Goal: Task Accomplishment & Management: Complete application form

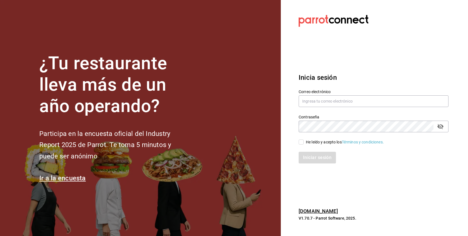
click at [310, 142] on div "He leído y acepto los Términos y condiciones." at bounding box center [345, 142] width 78 height 6
click at [303, 142] on input "He leído y acepto los Términos y condiciones." at bounding box center [300, 142] width 5 height 5
checkbox input "true"
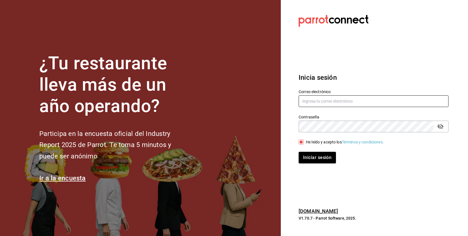
click at [328, 102] on input "text" at bounding box center [373, 101] width 150 height 12
paste input "[EMAIL_ADDRESS][DOMAIN_NAME]"
type input "[EMAIL_ADDRESS][DOMAIN_NAME]"
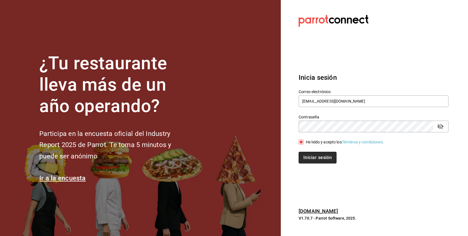
click at [323, 157] on button "Iniciar sesión" at bounding box center [317, 158] width 38 height 12
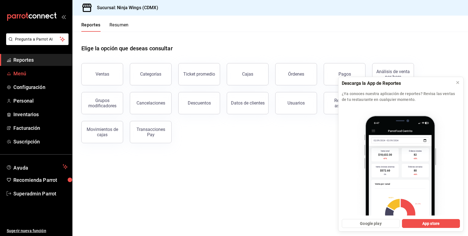
click at [21, 77] on span "Menú" at bounding box center [40, 74] width 54 height 8
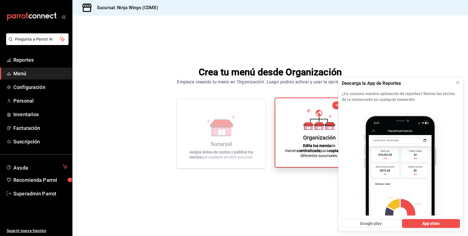
click at [302, 126] on div "Organización Edita los menús de manera centralizada para copiarlos a tus difere…" at bounding box center [319, 133] width 75 height 60
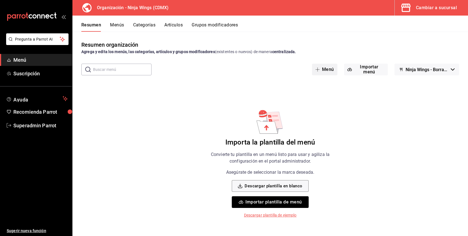
click at [332, 68] on button "Menú" at bounding box center [324, 70] width 25 height 12
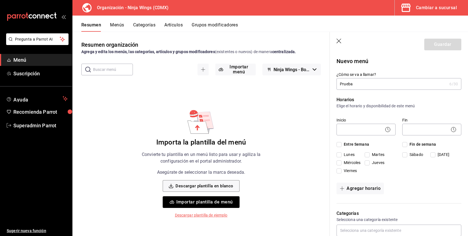
click at [341, 87] on input "Prueba" at bounding box center [391, 83] width 111 height 11
type input "Prueba"
click at [354, 142] on span "Entre Semana" at bounding box center [355, 145] width 28 height 6
click at [341, 142] on input "Entre Semana" at bounding box center [338, 144] width 5 height 5
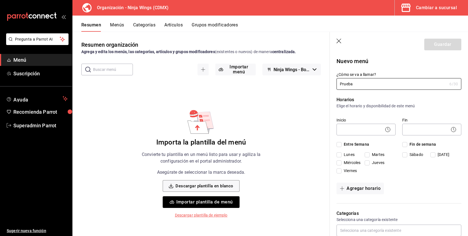
checkbox input "true"
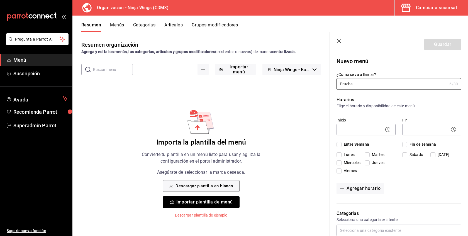
checkbox input "true"
click at [419, 145] on span "Fin de semana" at bounding box center [421, 145] width 29 height 6
click at [407, 145] on input "Fin de semana" at bounding box center [404, 144] width 5 height 5
checkbox input "true"
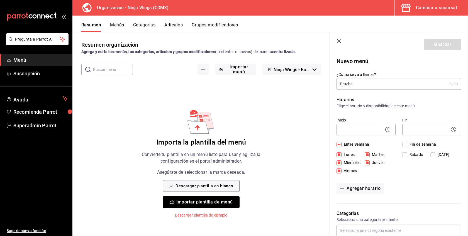
checkbox input "true"
click at [380, 132] on body "Pregunta a Parrot AI Menú Suscripción Ayuda Recomienda Parrot Superadmin Parrot…" at bounding box center [234, 118] width 468 height 236
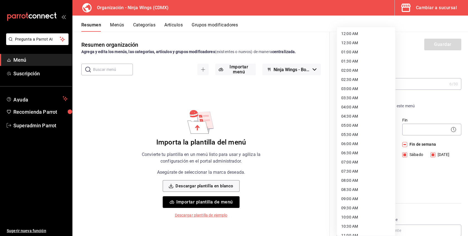
click at [365, 33] on li "12:00 AM" at bounding box center [366, 33] width 58 height 9
type input "00:00"
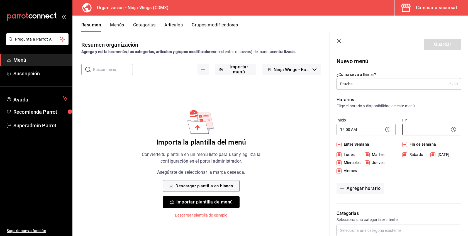
click at [416, 134] on body "Pregunta a Parrot AI Menú Suscripción Ayuda Recomienda Parrot Superadmin Parrot…" at bounding box center [234, 118] width 468 height 236
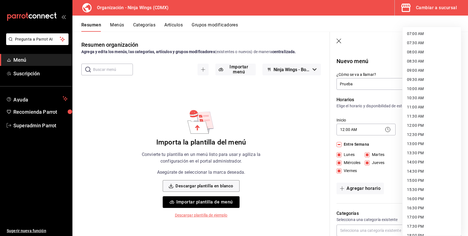
scroll to position [246, 0]
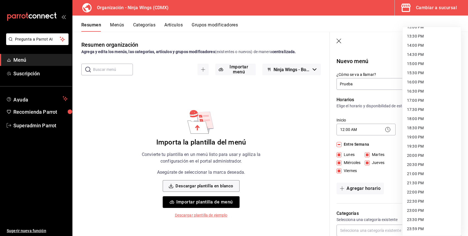
click at [416, 230] on li "23:59 PM" at bounding box center [431, 229] width 58 height 9
type input "23:59"
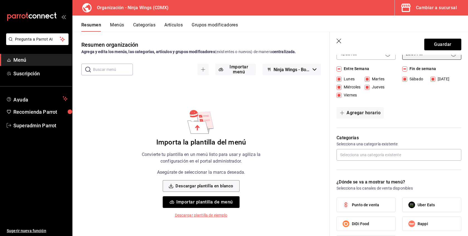
scroll to position [81, 0]
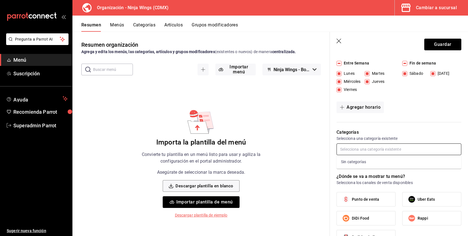
click at [370, 153] on input "text" at bounding box center [398, 150] width 125 height 12
click at [361, 200] on span "Punto de venta" at bounding box center [365, 200] width 27 height 6
click at [352, 200] on input "Punto de venta" at bounding box center [346, 200] width 12 height 12
checkbox input "true"
click at [447, 44] on button "Guardar" at bounding box center [442, 45] width 37 height 12
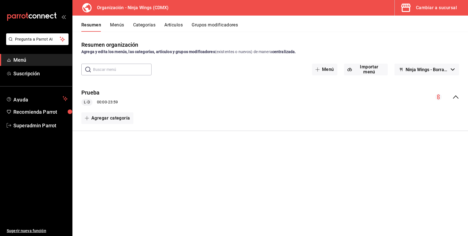
click at [145, 24] on button "Categorías" at bounding box center [144, 26] width 23 height 9
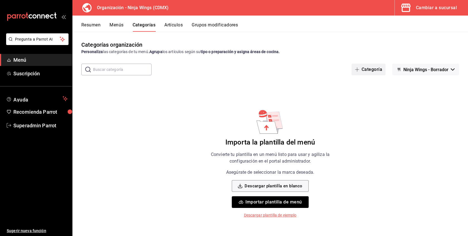
click at [359, 69] on icon "button" at bounding box center [357, 69] width 4 height 4
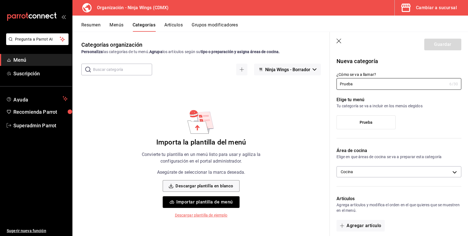
type input "Prueba"
click at [358, 122] on label "Prueba" at bounding box center [366, 122] width 58 height 13
click at [0, 0] on input "Prueba" at bounding box center [0, 0] width 0 height 0
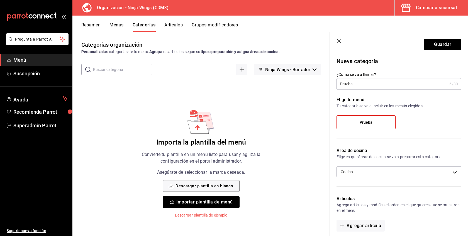
scroll to position [129, 0]
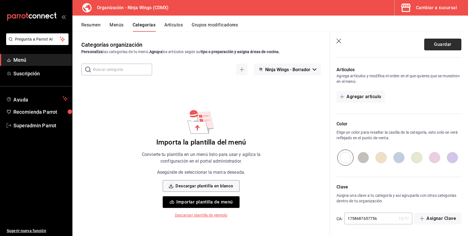
click at [437, 43] on button "Guardar" at bounding box center [442, 45] width 37 height 12
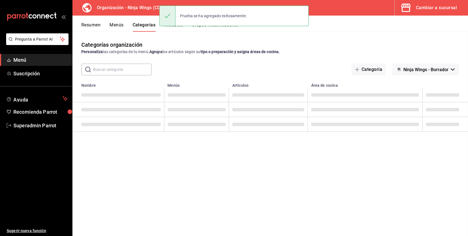
click at [437, 43] on div "Categorías organización Personaliza las categorías de tu menú. Agrupa los artíc…" at bounding box center [269, 48] width 395 height 14
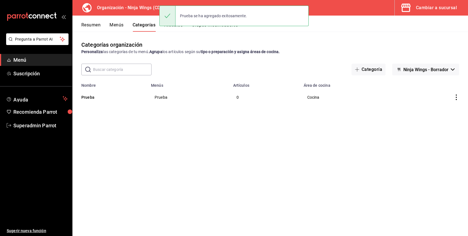
click at [178, 27] on div "Prueba se ha agregado exitosamente." at bounding box center [233, 16] width 149 height 24
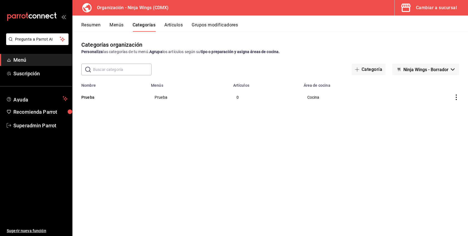
click at [172, 26] on button "Artículos" at bounding box center [173, 26] width 18 height 9
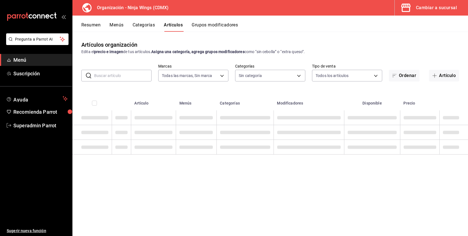
type input "3e2faf8b-f788-4e16-ade9-c4af757ee3f3"
type input "9b7d1add-9898-46b5-bf6e-ed98b37fbfbe"
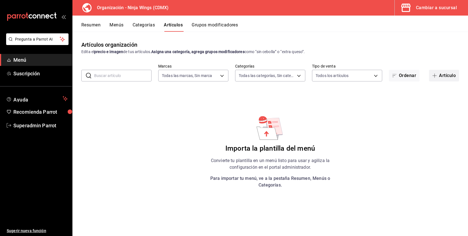
click at [452, 78] on button "Artículo" at bounding box center [444, 76] width 30 height 12
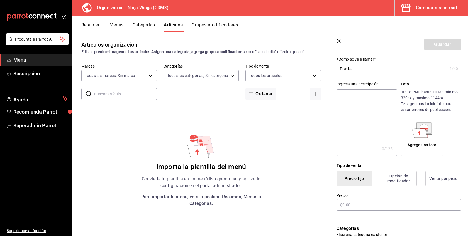
scroll to position [60, 0]
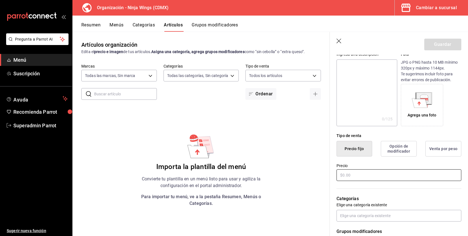
type input "Prueba"
click at [355, 175] on input "text" at bounding box center [398, 176] width 125 height 12
type input "$1.00"
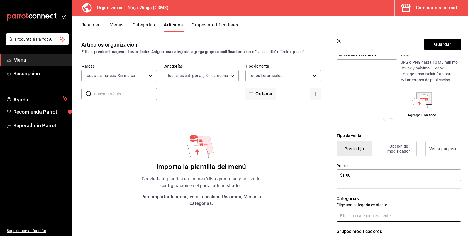
click at [355, 215] on input "text" at bounding box center [398, 216] width 125 height 12
click at [353, 227] on li "Prueba" at bounding box center [398, 228] width 125 height 9
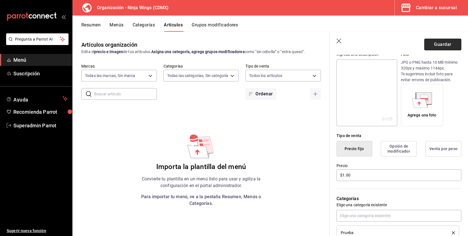
click at [440, 46] on button "Guardar" at bounding box center [442, 45] width 37 height 12
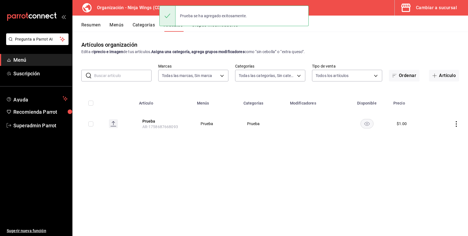
click at [113, 26] on button "Menús" at bounding box center [116, 26] width 14 height 9
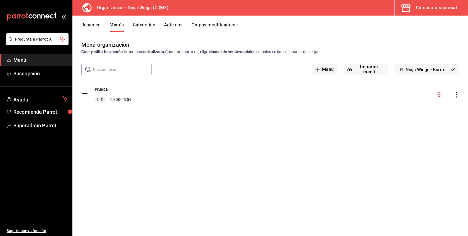
click at [456, 95] on icon "actions" at bounding box center [456, 95] width 6 height 6
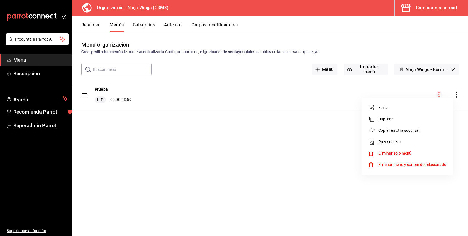
click at [423, 130] on span "Copiar en otra sucursal" at bounding box center [412, 131] width 68 height 6
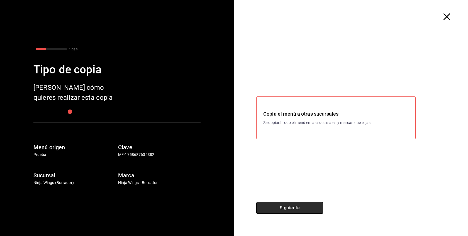
click at [275, 207] on button "Siguiente" at bounding box center [289, 208] width 67 height 12
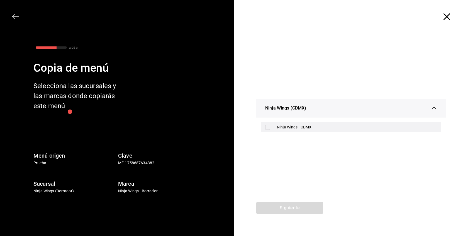
click at [287, 129] on div "Ninja Wings - CDMX" at bounding box center [357, 127] width 160 height 6
checkbox input "true"
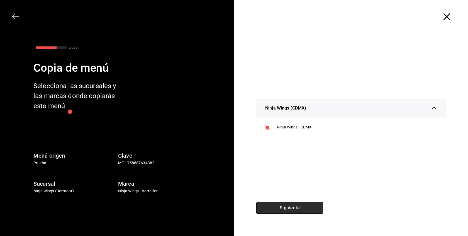
click at [289, 207] on button "Siguiente" at bounding box center [289, 208] width 67 height 12
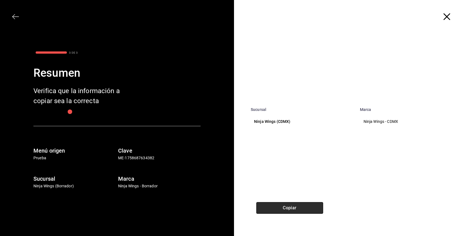
click at [289, 207] on button "Copiar" at bounding box center [289, 208] width 67 height 12
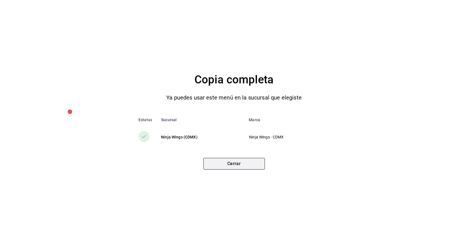
click at [248, 164] on button "Cerrar" at bounding box center [234, 164] width 62 height 12
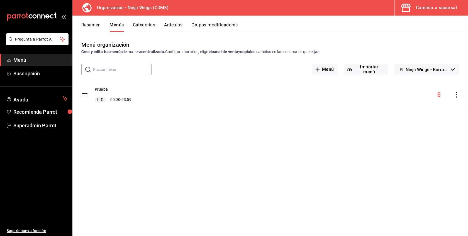
click at [435, 7] on div "Cambiar a sucursal" at bounding box center [436, 8] width 41 height 8
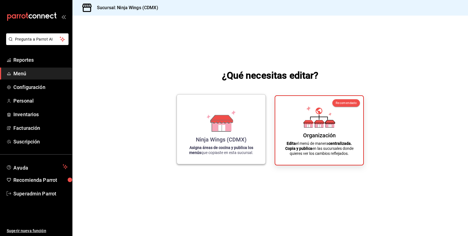
click at [230, 107] on div "Ninja Wings (CDMX) Asigna áreas de cocina y publica los menús que copiaste en e…" at bounding box center [220, 129] width 75 height 61
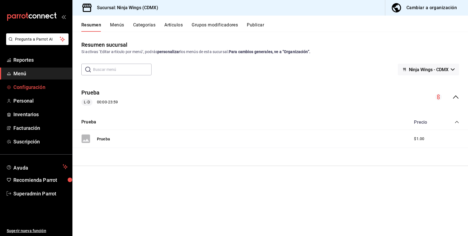
click at [43, 88] on span "Configuración" at bounding box center [40, 88] width 54 height 8
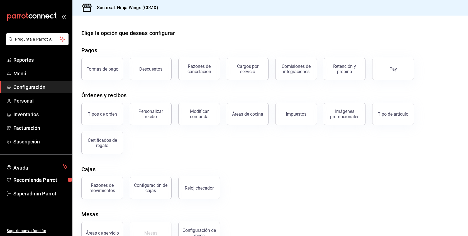
scroll to position [17, 0]
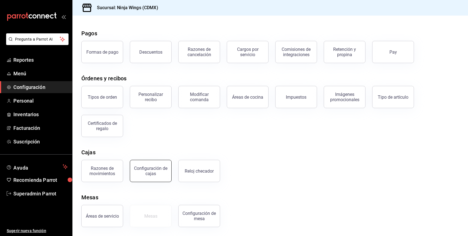
click at [168, 168] on button "Configuración de cajas" at bounding box center [151, 171] width 42 height 22
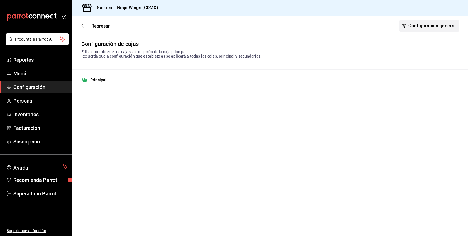
click at [439, 26] on link "Configuración general" at bounding box center [429, 26] width 60 height 12
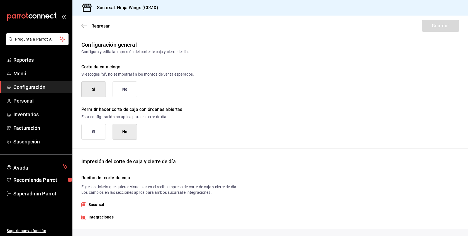
click at [127, 90] on button "No" at bounding box center [124, 90] width 24 height 16
click at [97, 137] on button "Si" at bounding box center [93, 132] width 24 height 16
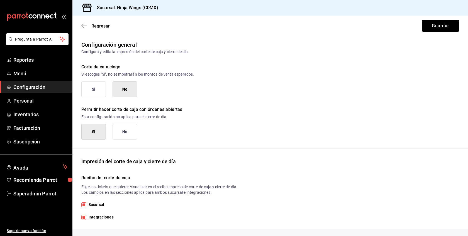
click at [102, 203] on span "Sucursal" at bounding box center [95, 205] width 18 height 6
click at [86, 203] on input "Sucursal" at bounding box center [83, 205] width 5 height 5
checkbox input "false"
click at [102, 219] on span "Integraciones" at bounding box center [99, 218] width 27 height 6
click at [86, 219] on input "Integraciones" at bounding box center [83, 217] width 5 height 5
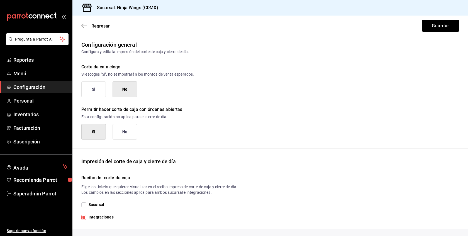
checkbox input "false"
click at [98, 202] on span "Sucursal" at bounding box center [95, 205] width 18 height 6
click at [86, 203] on input "Sucursal" at bounding box center [83, 205] width 5 height 5
checkbox input "true"
click at [449, 26] on button "Guardar" at bounding box center [440, 26] width 37 height 12
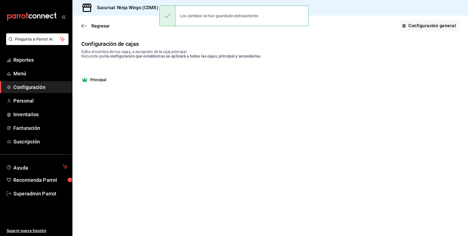
click at [44, 84] on span "Configuración" at bounding box center [40, 88] width 54 height 8
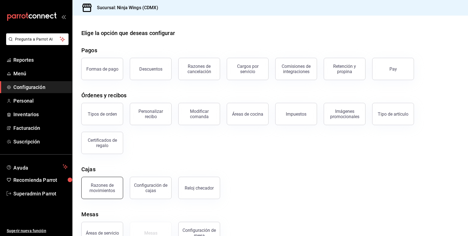
click at [104, 190] on div "Razones de movimientos" at bounding box center [102, 188] width 35 height 11
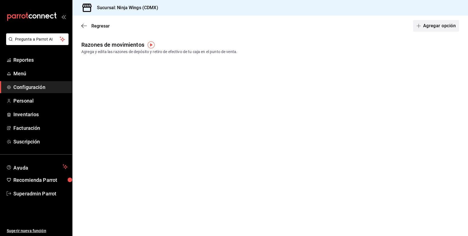
click at [434, 23] on button "Agregar opción" at bounding box center [436, 26] width 46 height 12
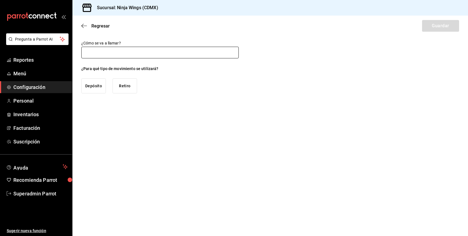
click at [147, 50] on input "text" at bounding box center [159, 53] width 157 height 12
type input "Deposito"
click at [98, 84] on button "Depósito" at bounding box center [93, 85] width 24 height 15
click at [424, 30] on button "Guardar" at bounding box center [440, 26] width 37 height 12
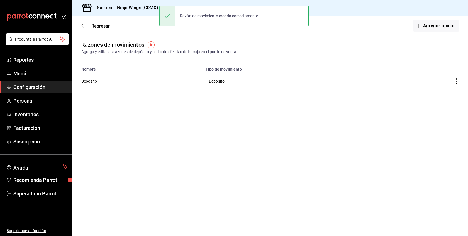
click at [424, 30] on button "Agregar opción" at bounding box center [436, 26] width 46 height 12
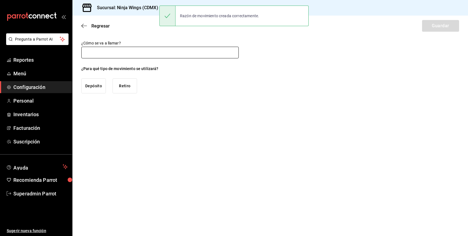
click at [136, 55] on input "text" at bounding box center [159, 53] width 157 height 12
type input "Retiro"
click at [128, 88] on button "Retiro" at bounding box center [124, 85] width 24 height 15
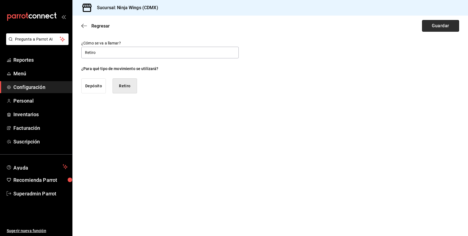
click at [440, 27] on button "Guardar" at bounding box center [440, 26] width 37 height 12
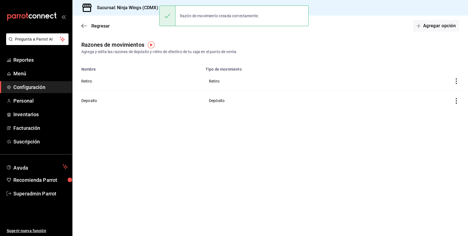
click at [42, 84] on span "Configuración" at bounding box center [40, 88] width 54 height 8
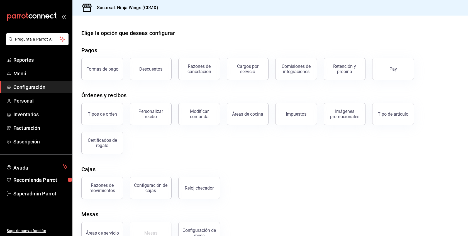
scroll to position [17, 0]
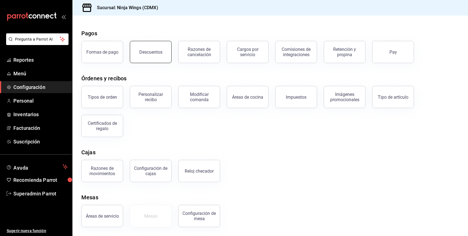
click at [159, 53] on div "Descuentos" at bounding box center [150, 52] width 23 height 5
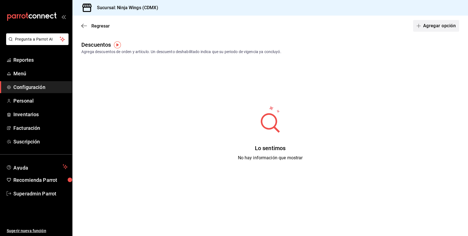
click at [429, 30] on button "Agregar opción" at bounding box center [436, 26] width 46 height 12
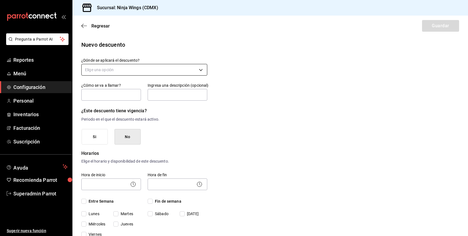
click at [131, 69] on body "Pregunta a Parrot AI Reportes Menú Configuración Personal Inventarios Facturaci…" at bounding box center [234, 118] width 468 height 236
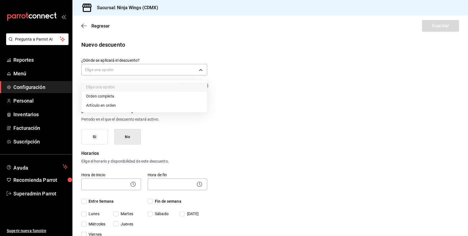
click at [102, 28] on div at bounding box center [234, 118] width 468 height 236
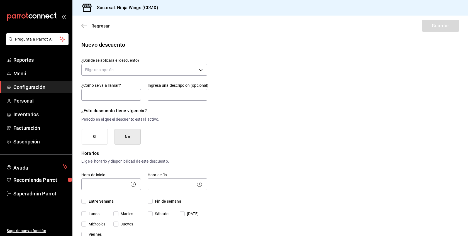
click at [97, 25] on span "Regresar" at bounding box center [100, 25] width 18 height 5
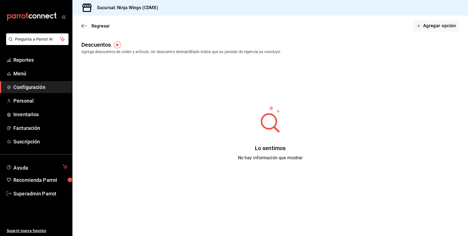
click at [97, 25] on span "Regresar" at bounding box center [100, 25] width 18 height 5
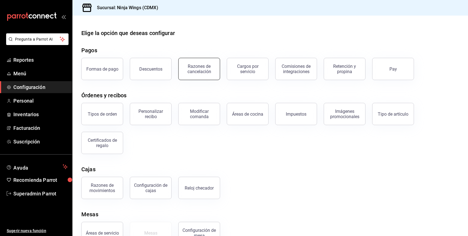
click at [200, 68] on div "Razones de cancelación" at bounding box center [199, 69] width 35 height 11
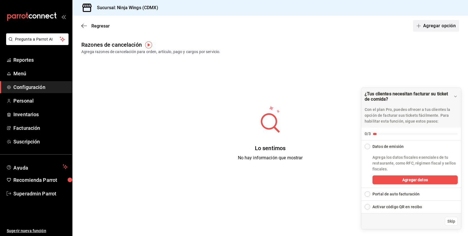
click at [435, 27] on button "Agregar opción" at bounding box center [436, 26] width 46 height 12
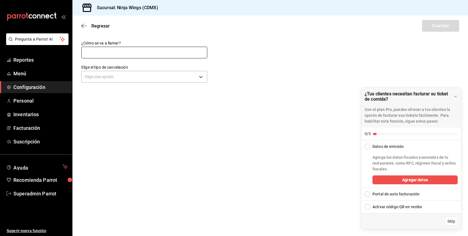
click at [153, 52] on input "text" at bounding box center [144, 53] width 126 height 12
type input "Cancelacion de pago"
click at [131, 77] on body "Pregunta a Parrot AI Reportes Menú Configuración Personal Inventarios Facturaci…" at bounding box center [234, 118] width 468 height 236
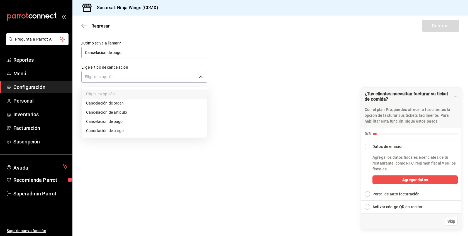
click at [122, 119] on li "Cancelación de pago" at bounding box center [144, 121] width 125 height 9
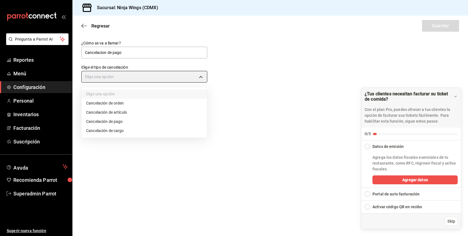
type input "ORDER_PAYMENT"
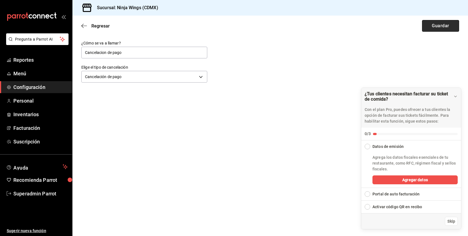
click at [443, 24] on button "Guardar" at bounding box center [440, 26] width 37 height 12
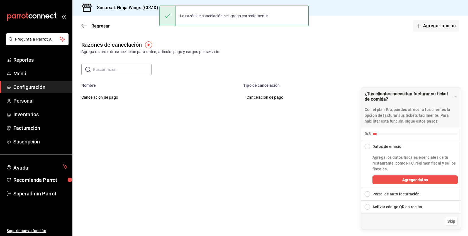
click at [443, 24] on button "Agregar opción" at bounding box center [436, 26] width 46 height 12
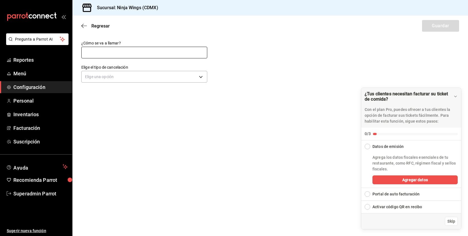
click at [181, 48] on input "text" at bounding box center [144, 53] width 126 height 12
type input "Cancelacion de articulo"
click at [127, 76] on body "Pregunta a Parrot AI Reportes Menú Configuración Personal Inventarios Facturaci…" at bounding box center [234, 118] width 468 height 236
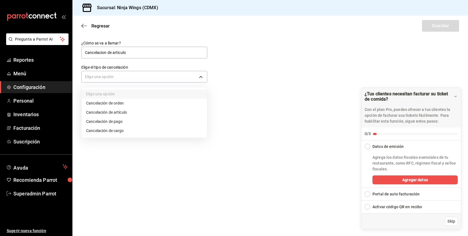
click at [117, 114] on li "Cancelación de artículo" at bounding box center [144, 112] width 125 height 9
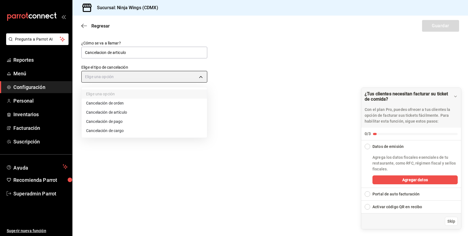
type input "ORDER_ITEM"
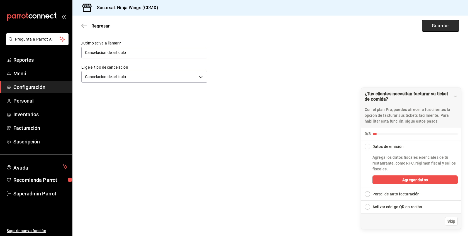
click at [448, 30] on button "Guardar" at bounding box center [440, 26] width 37 height 12
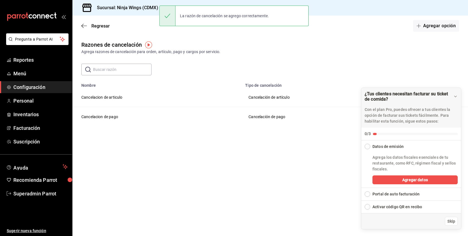
click at [448, 30] on button "Agregar opción" at bounding box center [436, 26] width 46 height 12
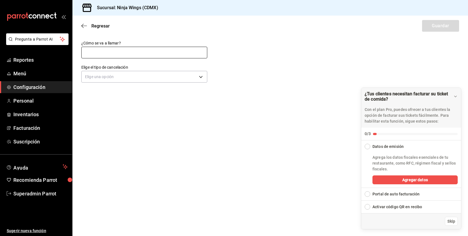
click at [171, 51] on input "text" at bounding box center [144, 53] width 126 height 12
type input "Cancelación de orden"
click at [138, 81] on body "Pregunta a Parrot AI Reportes Menú Configuración Personal Inventarios Facturaci…" at bounding box center [234, 118] width 468 height 236
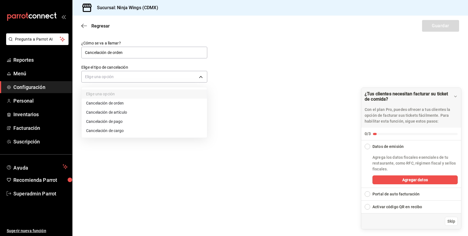
click at [119, 104] on li "Cancelación de orden" at bounding box center [144, 103] width 125 height 9
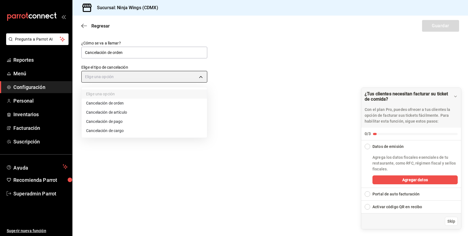
type input "ORDER"
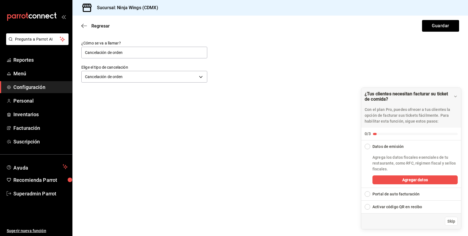
click at [447, 19] on div "Regresar Guardar" at bounding box center [269, 26] width 395 height 21
click at [441, 24] on button "Guardar" at bounding box center [440, 26] width 37 height 12
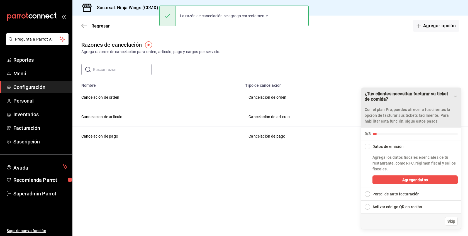
click at [455, 94] on div "Drag to move checklist" at bounding box center [455, 97] width 4 height 6
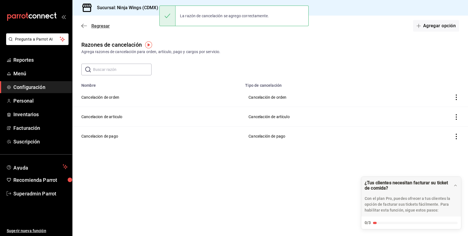
click at [97, 24] on span "Regresar" at bounding box center [100, 25] width 18 height 5
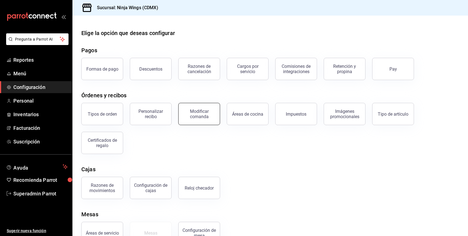
scroll to position [17, 0]
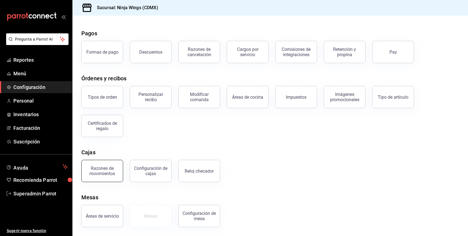
click at [120, 170] on button "Razones de movimientos" at bounding box center [102, 171] width 42 height 22
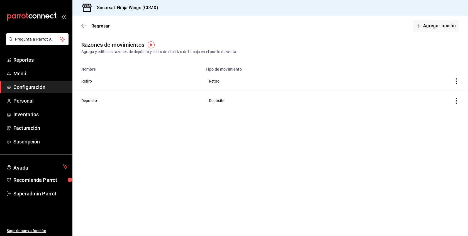
click at [101, 29] on div "Regresar Agregar opción" at bounding box center [269, 26] width 395 height 21
click at [100, 26] on span "Regresar" at bounding box center [100, 25] width 18 height 5
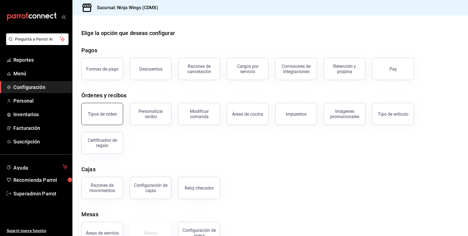
click at [102, 120] on button "Tipos de orden" at bounding box center [102, 114] width 42 height 22
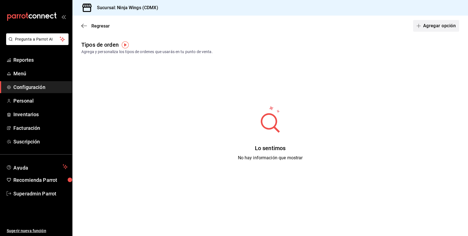
click at [439, 23] on button "Agregar opción" at bounding box center [436, 26] width 46 height 12
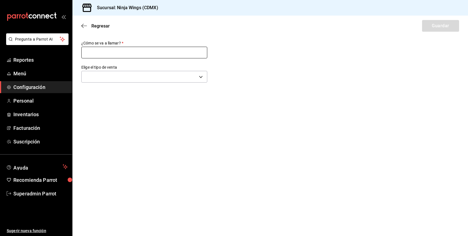
click at [141, 53] on input "text" at bounding box center [144, 53] width 126 height 12
drag, startPoint x: 114, startPoint y: 53, endPoint x: 36, endPoint y: 49, distance: 77.5
click at [36, 49] on div "Pregunta a Parrot AI Reportes Menú Configuración Personal Inventarios Facturaci…" at bounding box center [234, 118] width 468 height 236
type input "Para llevar"
click at [134, 78] on body "Pregunta a Parrot AI Reportes Menú Configuración Personal Inventarios Facturaci…" at bounding box center [234, 118] width 468 height 236
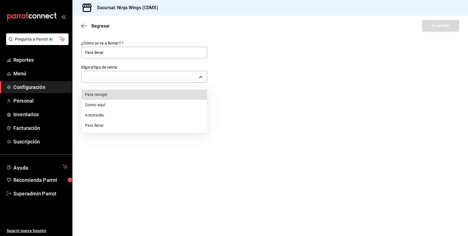
click at [99, 125] on li "Para llevar" at bounding box center [144, 126] width 125 height 10
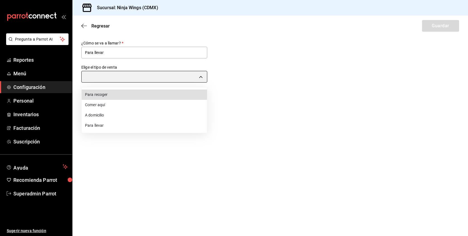
type input "TAKE_OUT"
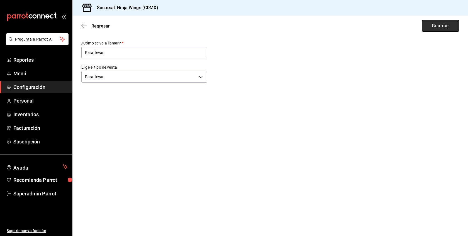
click at [435, 27] on button "Guardar" at bounding box center [440, 26] width 37 height 12
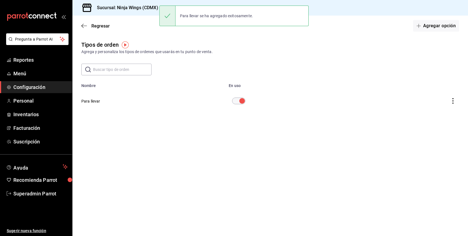
click at [435, 27] on button "Agregar opción" at bounding box center [436, 26] width 46 height 12
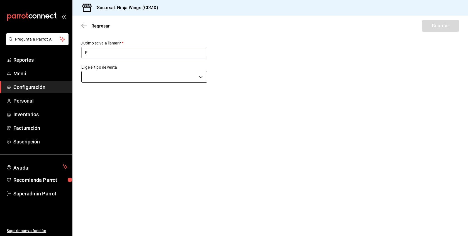
type input "Para recoger"
click at [122, 76] on body "Pregunta a Parrot AI Reportes Menú Configuración Personal Inventarios Facturaci…" at bounding box center [234, 118] width 468 height 236
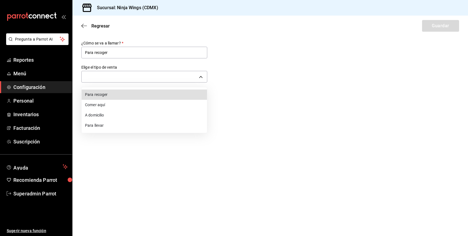
click at [108, 95] on li "Para recoger" at bounding box center [144, 95] width 125 height 10
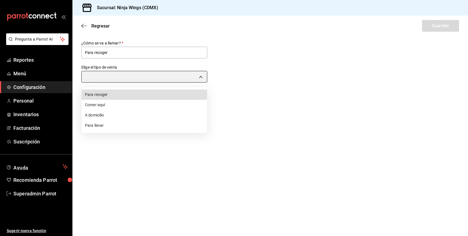
type input "PICK_UP"
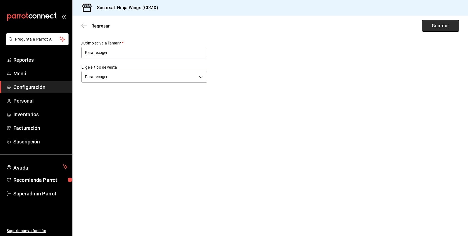
click at [440, 28] on button "Guardar" at bounding box center [440, 26] width 37 height 12
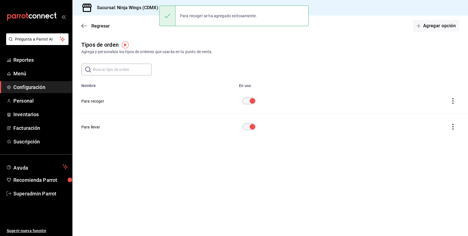
click at [36, 90] on span "Configuración" at bounding box center [40, 88] width 54 height 8
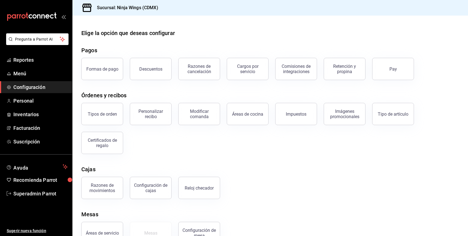
scroll to position [17, 0]
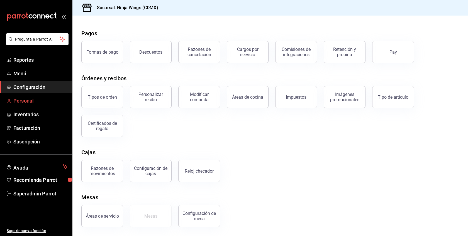
click at [30, 102] on span "Personal" at bounding box center [40, 101] width 54 height 8
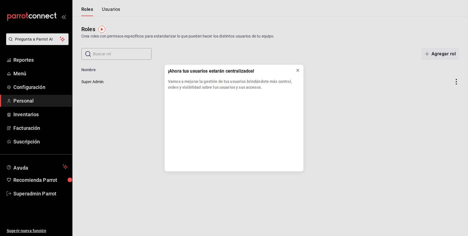
click at [298, 70] on icon at bounding box center [297, 70] width 4 height 4
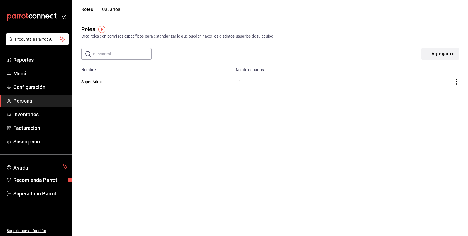
click at [448, 55] on button "Agregar rol" at bounding box center [440, 54] width 38 height 12
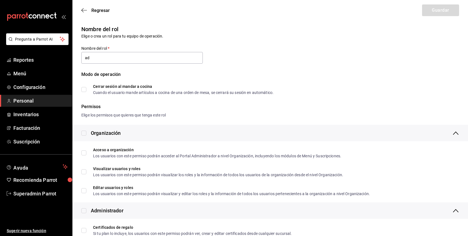
type input "Adminstrador"
click at [84, 132] on input "checkbox" at bounding box center [83, 133] width 5 height 5
checkbox input "true"
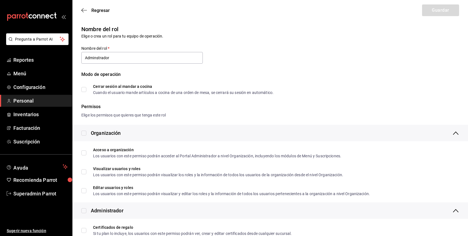
checkbox input "true"
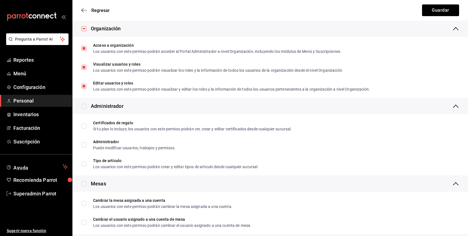
scroll to position [105, 0]
click at [85, 105] on input "checkbox" at bounding box center [83, 105] width 5 height 5
checkbox input "true"
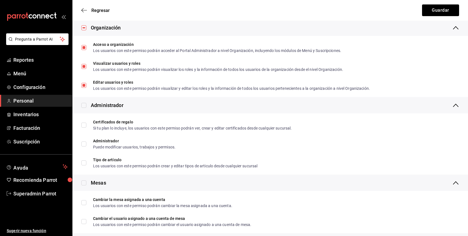
checkbox input "true"
click at [84, 181] on input "checkbox" at bounding box center [83, 183] width 5 height 5
checkbox input "true"
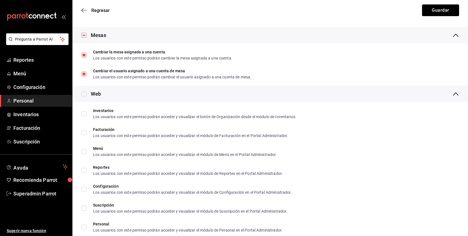
scroll to position [271, 0]
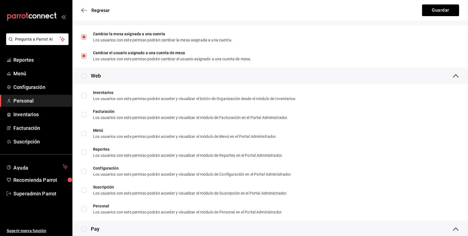
click at [83, 74] on input "checkbox" at bounding box center [83, 75] width 5 height 5
checkbox input "true"
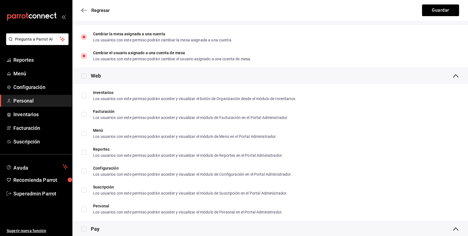
checkbox input "true"
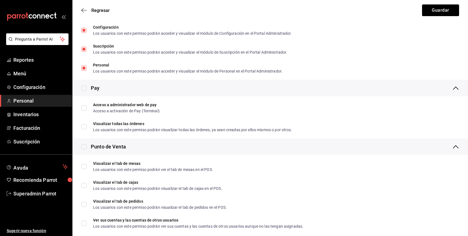
scroll to position [434, 0]
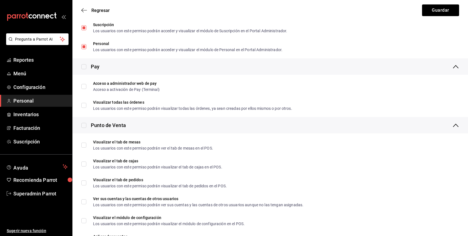
click at [84, 65] on input "checkbox" at bounding box center [83, 66] width 5 height 5
checkbox input "true"
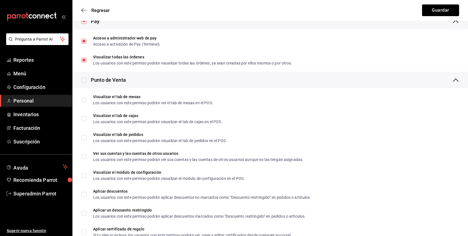
scroll to position [491, 0]
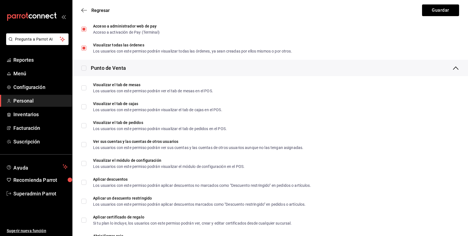
click at [85, 66] on input "checkbox" at bounding box center [83, 68] width 5 height 5
checkbox input "true"
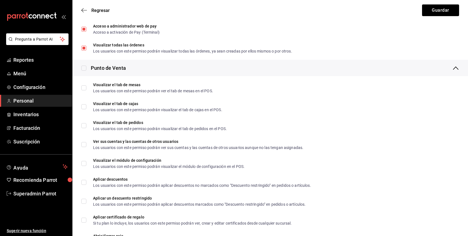
checkbox input "true"
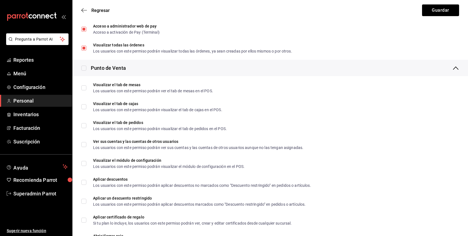
checkbox input "true"
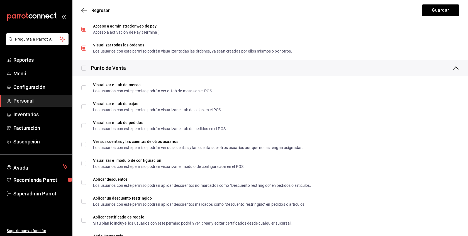
checkbox input "true"
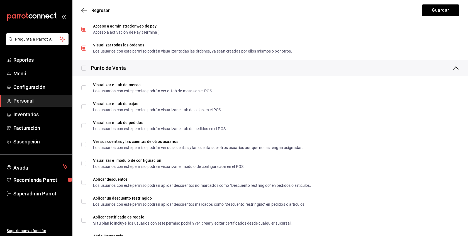
checkbox input "true"
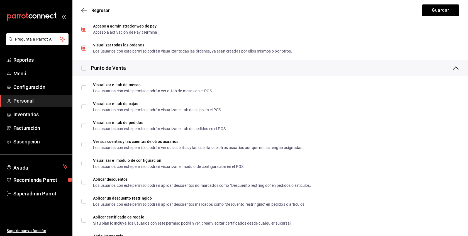
checkbox input "true"
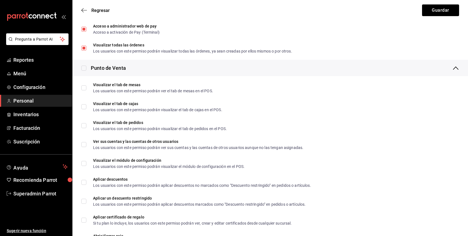
checkbox input "true"
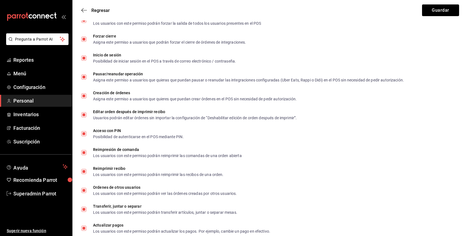
scroll to position [844, 0]
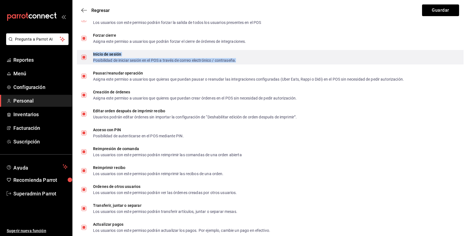
click at [112, 56] on div "Inicio de sesión" at bounding box center [164, 54] width 143 height 4
click at [83, 55] on input "Inicio de sesión Posibilidad de iniciar sesión en el POS a través de correo ele…" at bounding box center [83, 57] width 5 height 5
checkbox input "false"
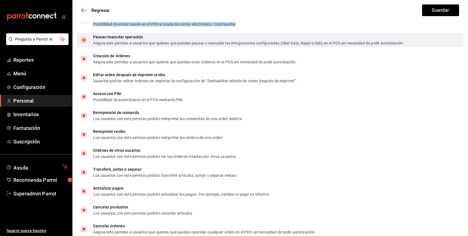
scroll to position [931, 0]
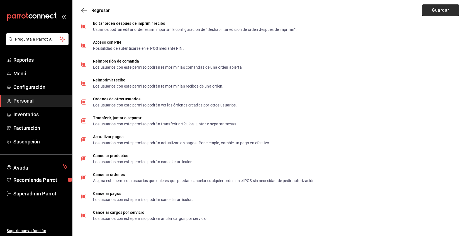
click at [441, 12] on button "Guardar" at bounding box center [440, 10] width 37 height 12
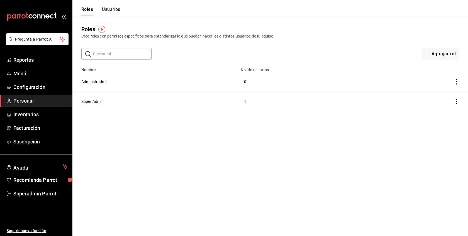
click at [114, 10] on button "Usuarios" at bounding box center [111, 11] width 18 height 9
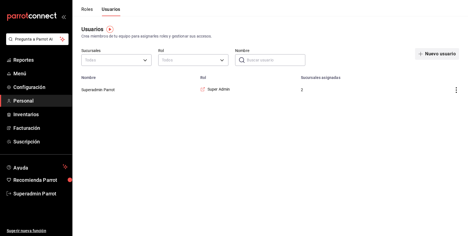
click at [448, 55] on button "Nuevo usuario" at bounding box center [437, 54] width 44 height 12
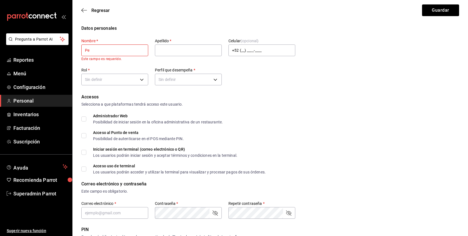
type input "[PERSON_NAME]"
click at [165, 55] on input "text" at bounding box center [188, 51] width 67 height 12
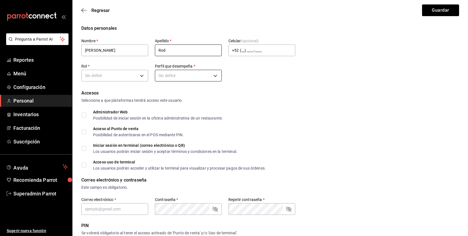
type input "[PERSON_NAME]"
click at [120, 72] on body "Pregunta a Parrot AI Reportes Menú Configuración Personal Inventarios Facturaci…" at bounding box center [234, 200] width 468 height 400
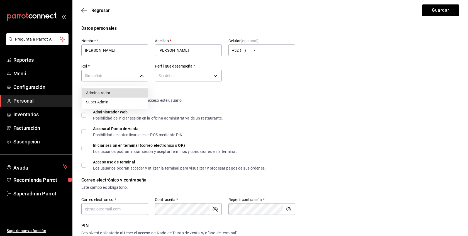
click at [104, 94] on li "Adminstrador" at bounding box center [115, 93] width 66 height 9
type input "41f25991-2065-4c4b-a8ca-a13b7d6faeda"
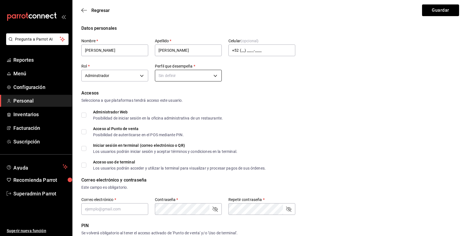
click at [175, 80] on body "Pregunta a Parrot AI Reportes Menú Configuración Personal Inventarios Facturaci…" at bounding box center [234, 200] width 468 height 400
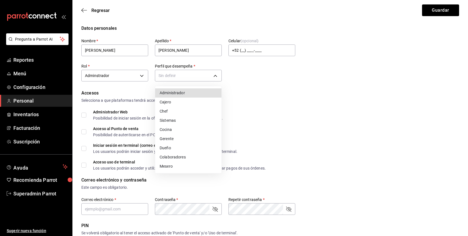
click at [170, 91] on li "Administrador" at bounding box center [188, 93] width 66 height 9
type input "ADMIN"
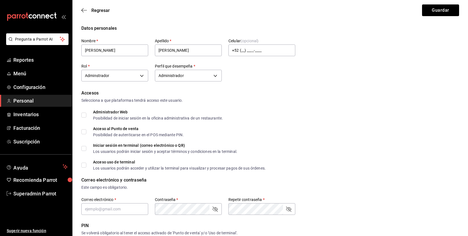
click at [112, 110] on div "Administrador Web" at bounding box center [158, 112] width 130 height 4
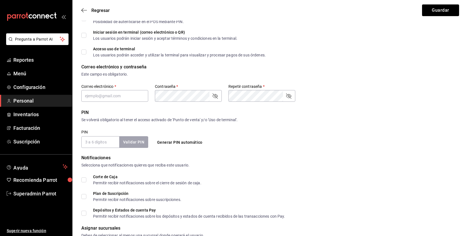
scroll to position [119, 0]
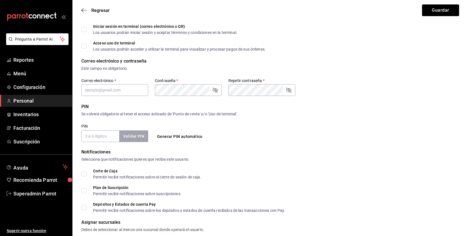
click at [104, 138] on input "PIN" at bounding box center [100, 137] width 38 height 12
type input "1234"
checkbox input "true"
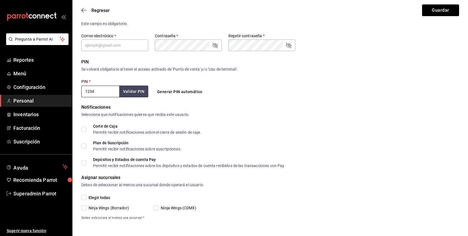
click at [99, 198] on span "Elegir todas" at bounding box center [98, 198] width 24 height 6
click at [86, 198] on input "Elegir todas" at bounding box center [83, 197] width 5 height 5
checkbox input "true"
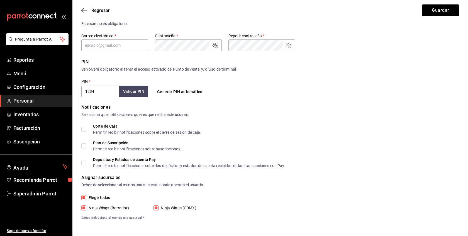
click at [86, 128] on input "Corte de Caja Permitir recibir notificaciones sobre el cierre de sesión de caja." at bounding box center [83, 129] width 5 height 5
checkbox input "true"
click at [83, 146] on input "Plan de Suscripción Permitir recibir notificaciones sobre suscripciones." at bounding box center [83, 146] width 5 height 5
checkbox input "true"
click at [85, 161] on input "Depósitos y Estados de cuenta Pay Permitir recibir notificaciones sobre los dep…" at bounding box center [83, 162] width 5 height 5
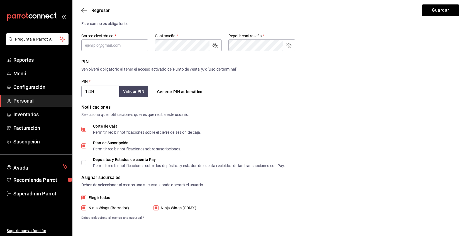
checkbox input "true"
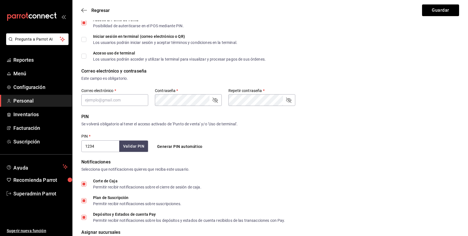
scroll to position [106, 0]
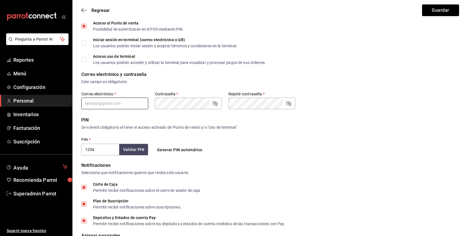
click at [120, 105] on input "text" at bounding box center [114, 104] width 67 height 12
paste input "[EMAIL_ADDRESS][DOMAIN_NAME]"
click at [214, 105] on icon "passwordField" at bounding box center [215, 103] width 7 height 7
click at [289, 105] on icon "passwordField" at bounding box center [288, 103] width 7 height 7
type input "[EMAIL_ADDRESS][DOMAIN_NAME]"
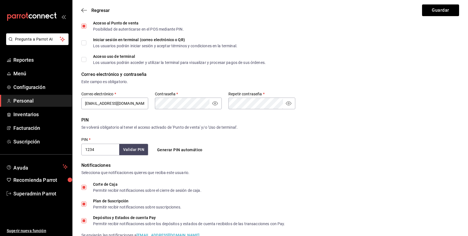
click at [85, 61] on input "Acceso uso de terminal Los usuarios podrán acceder y utilizar la terminal para …" at bounding box center [83, 59] width 5 height 5
checkbox input "true"
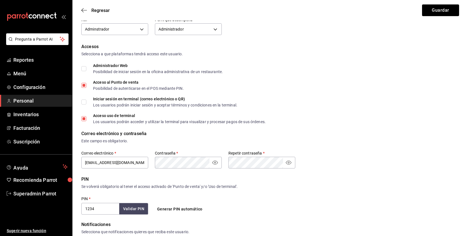
scroll to position [43, 0]
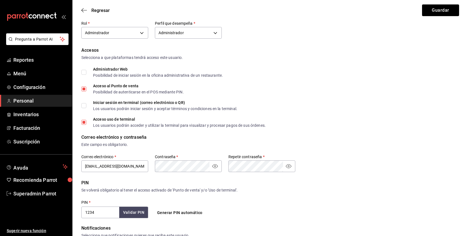
click at [85, 74] on input "Administrador Web Posibilidad de iniciar sesión en la oficina administrativa de…" at bounding box center [83, 72] width 5 height 5
checkbox input "true"
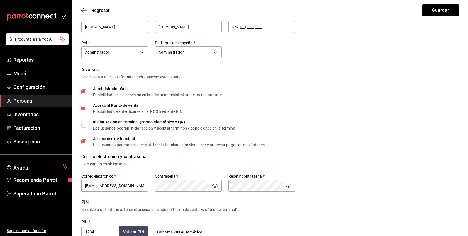
scroll to position [0, 0]
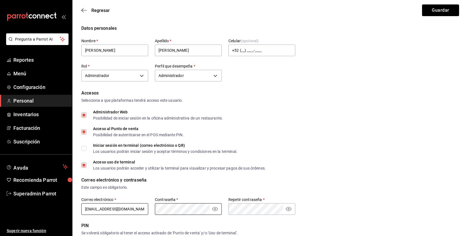
click at [143, 207] on div "Correo electrónico   * [EMAIL_ADDRESS][DOMAIN_NAME] Contraseña   * Contraseña  …" at bounding box center [188, 206] width 214 height 19
click at [348, 103] on div "Selecciona a que plataformas tendrá acceso este usuario." at bounding box center [269, 101] width 377 height 6
click at [442, 11] on button "Guardar" at bounding box center [440, 10] width 37 height 12
